Goal: Find specific page/section: Find specific page/section

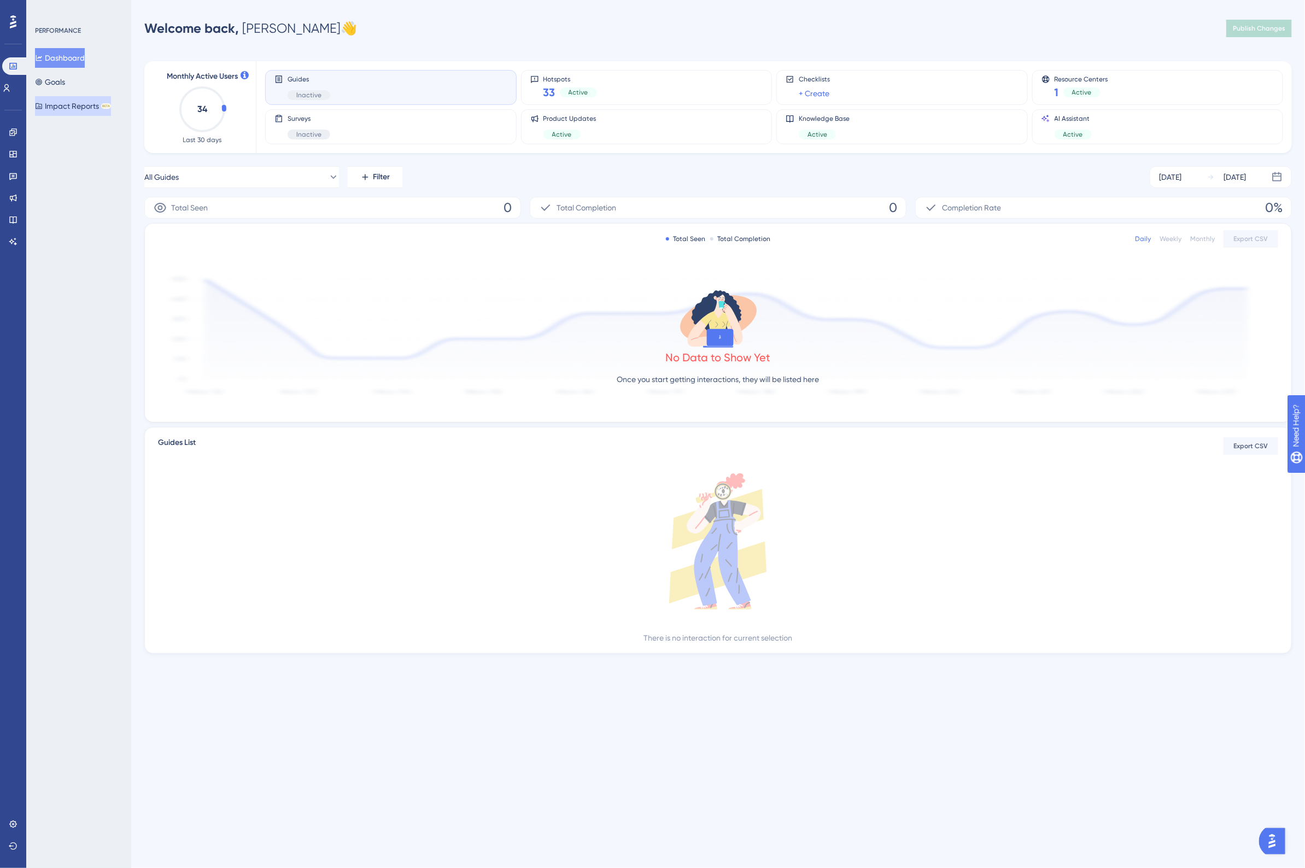
click at [66, 107] on button "Impact Reports BETA" at bounding box center [73, 106] width 76 height 20
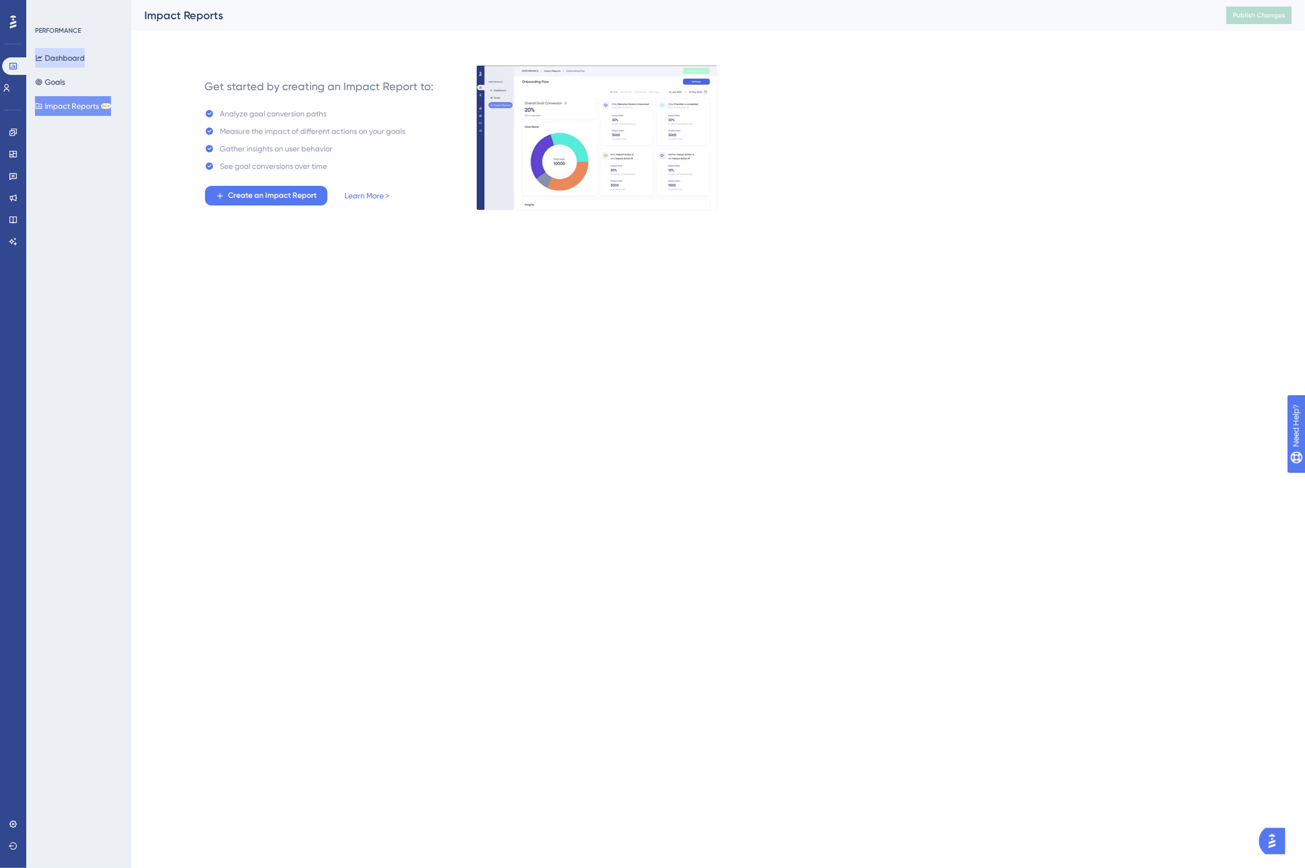
click at [71, 58] on button "Dashboard" at bounding box center [60, 58] width 50 height 20
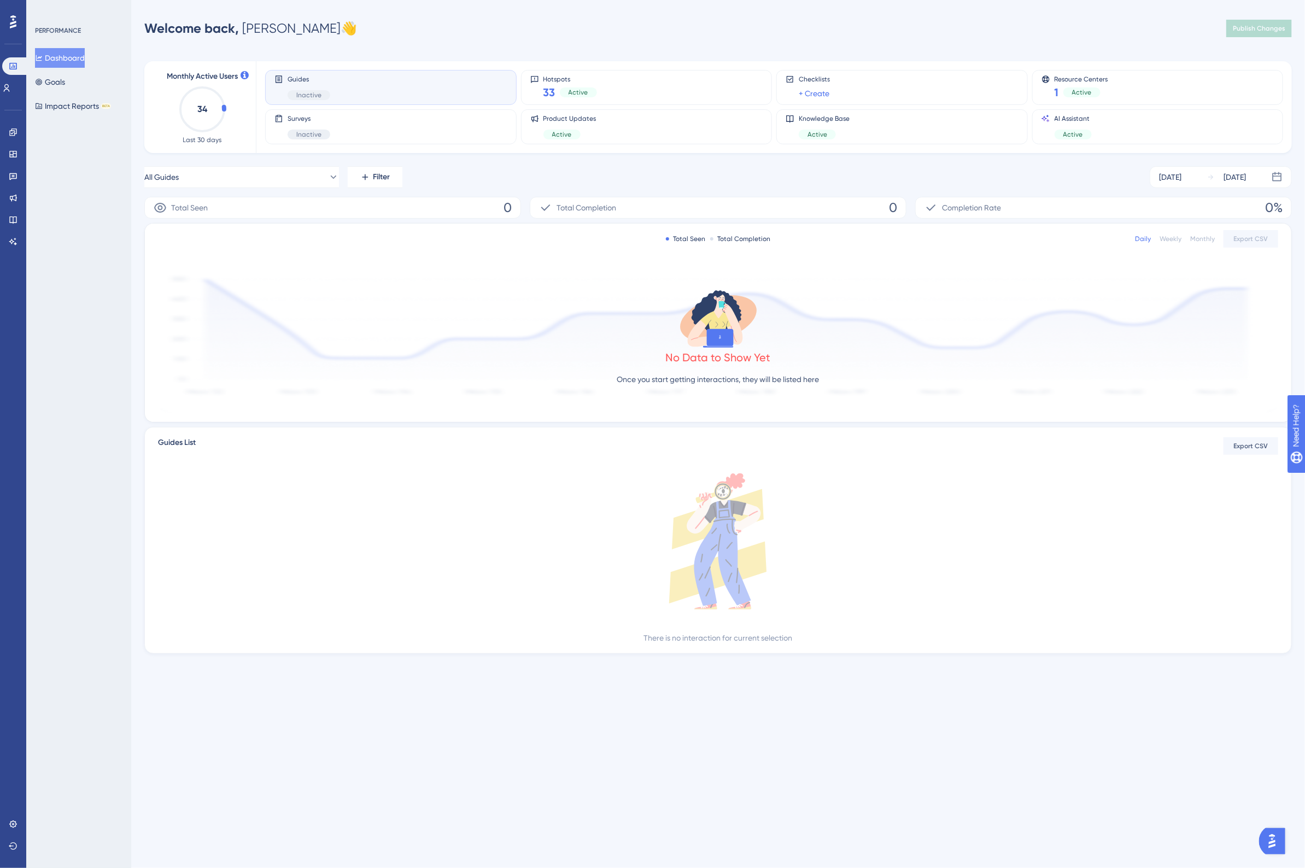
click at [405, 22] on div "Welcome back, [PERSON_NAME] 👋 Publish Changes" at bounding box center [718, 28] width 1148 height 22
click at [382, 36] on div "Welcome back, [PERSON_NAME] 👋 Publish Changes" at bounding box center [718, 28] width 1148 height 22
drag, startPoint x: 13, startPoint y: 219, endPoint x: 40, endPoint y: 216, distance: 27.5
click at [13, 219] on icon at bounding box center [12, 220] width 7 height 7
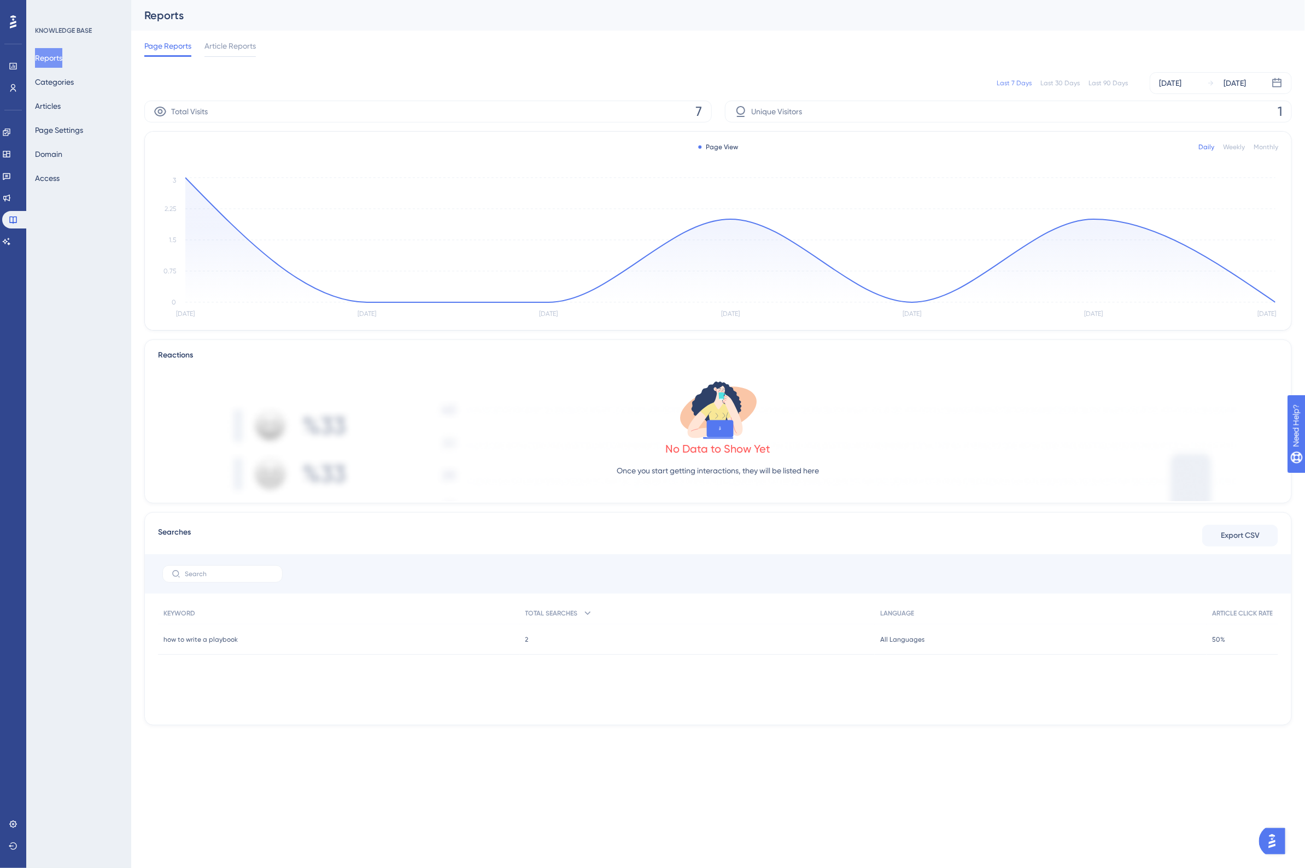
drag, startPoint x: 1116, startPoint y: 82, endPoint x: 1069, endPoint y: 83, distance: 47.0
click at [1116, 82] on div "Last 90 Days" at bounding box center [1108, 83] width 39 height 9
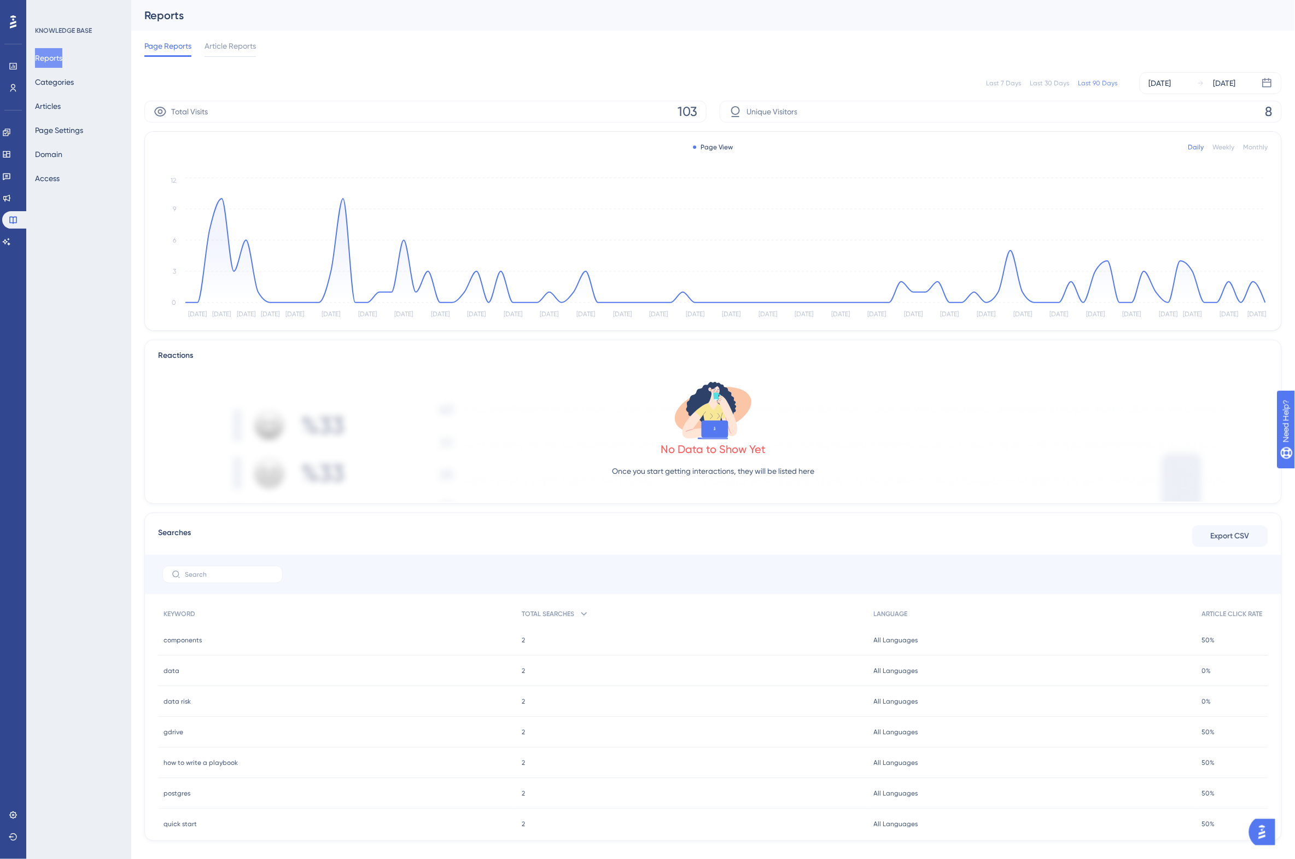
click at [1102, 81] on div "Last 90 Days" at bounding box center [1097, 83] width 39 height 9
click at [439, 22] on div "Reports" at bounding box center [699, 15] width 1110 height 15
